Goal: Task Accomplishment & Management: Use online tool/utility

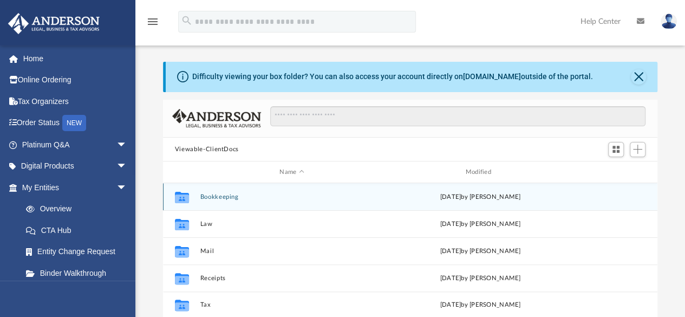
scroll to position [238, 486]
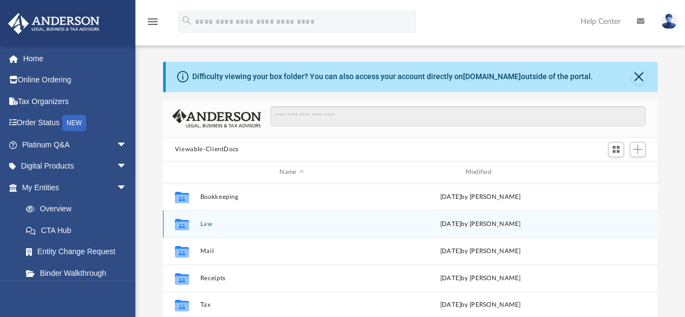
click at [279, 216] on div "Collaborated Folder Law [DATE] by [PERSON_NAME]" at bounding box center [410, 223] width 494 height 27
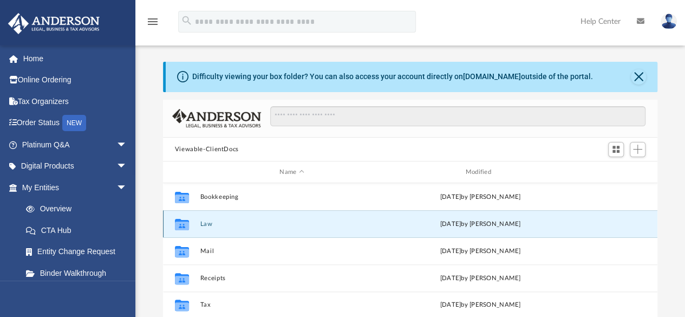
click at [207, 224] on button "Law" at bounding box center [292, 223] width 184 height 7
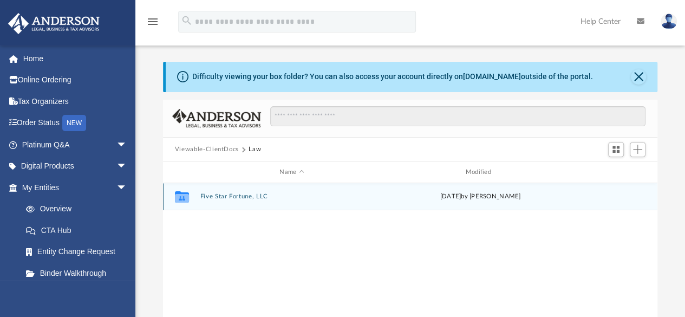
click at [246, 198] on button "Five Star Fortune, LLC" at bounding box center [292, 196] width 184 height 7
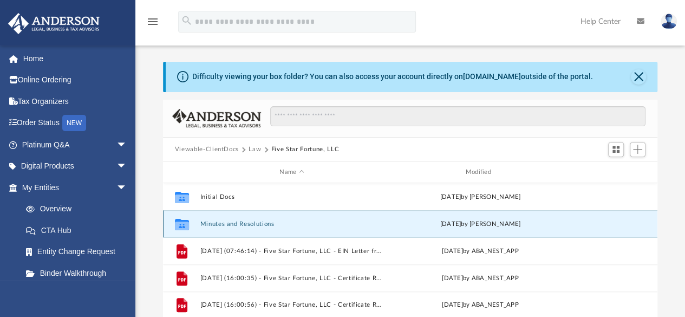
click at [290, 223] on button "Minutes and Resolutions" at bounding box center [292, 223] width 184 height 7
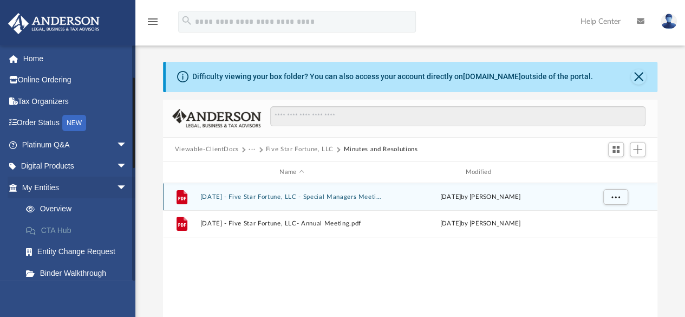
scroll to position [234, 0]
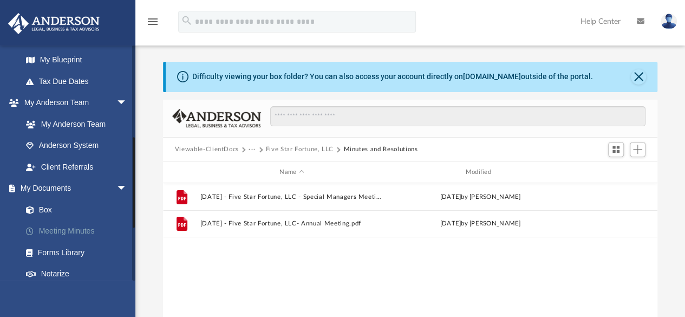
click at [70, 232] on link "Meeting Minutes" at bounding box center [79, 231] width 128 height 22
